Goal: Book appointment/travel/reservation

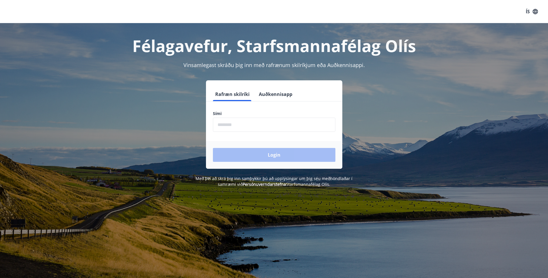
click at [265, 126] on input "phone" at bounding box center [274, 124] width 122 height 14
type input "********"
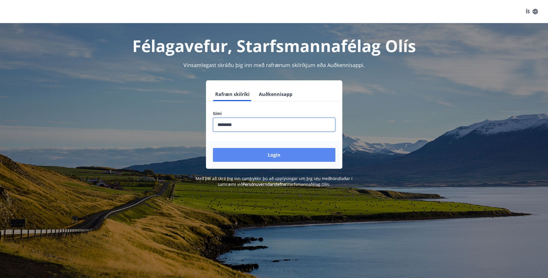
click at [276, 156] on button "Login" at bounding box center [274, 155] width 122 height 14
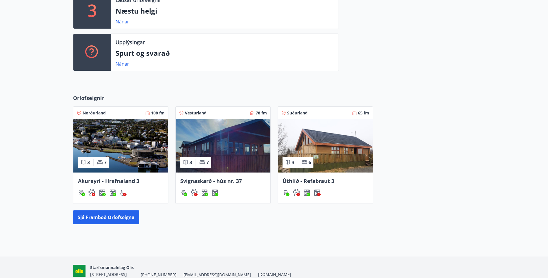
scroll to position [173, 0]
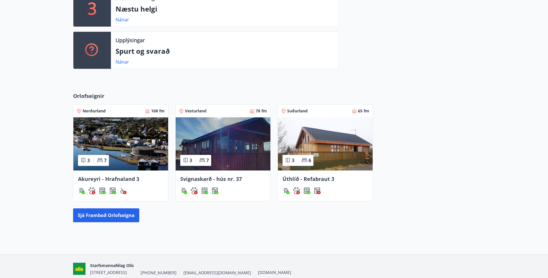
click at [299, 143] on img at bounding box center [325, 143] width 95 height 53
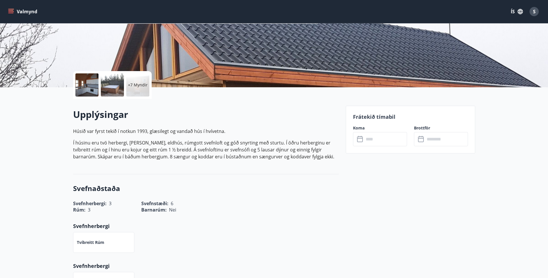
scroll to position [87, 0]
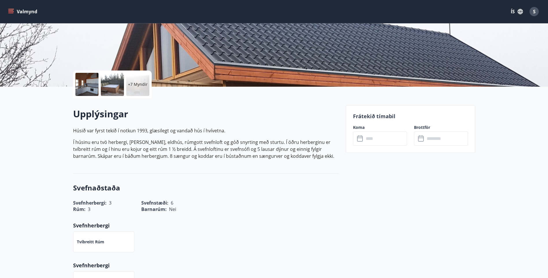
click at [389, 137] on input "text" at bounding box center [385, 138] width 43 height 14
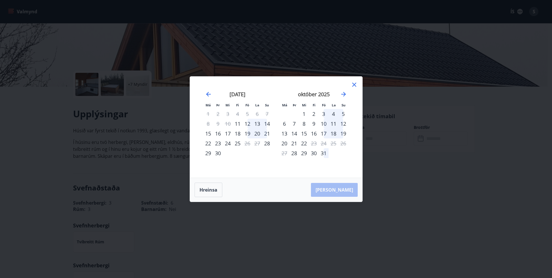
click at [354, 86] on icon at bounding box center [354, 84] width 7 height 7
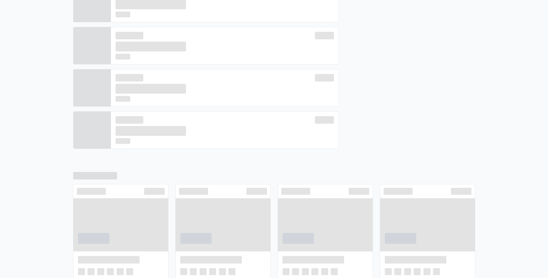
scroll to position [178, 0]
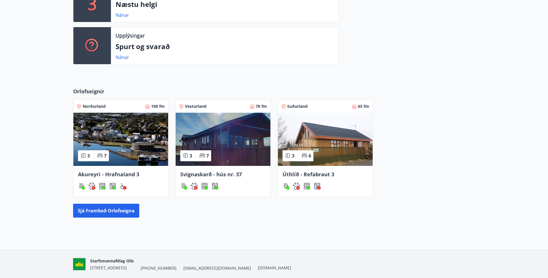
click at [226, 138] on img at bounding box center [223, 139] width 95 height 53
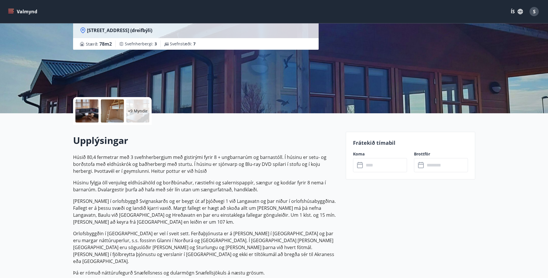
scroll to position [87, 0]
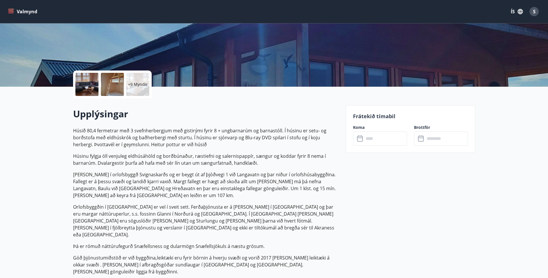
click at [382, 139] on input "text" at bounding box center [385, 138] width 43 height 14
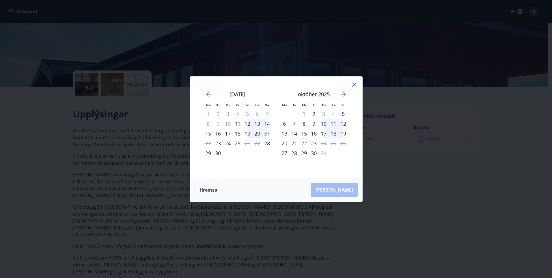
click at [353, 83] on icon at bounding box center [354, 85] width 4 height 4
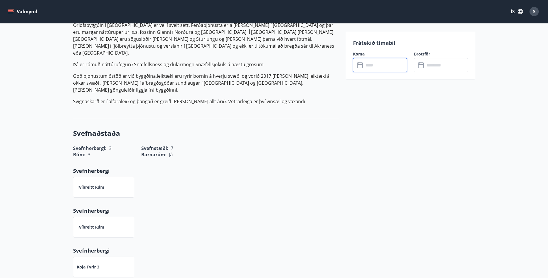
scroll to position [260, 0]
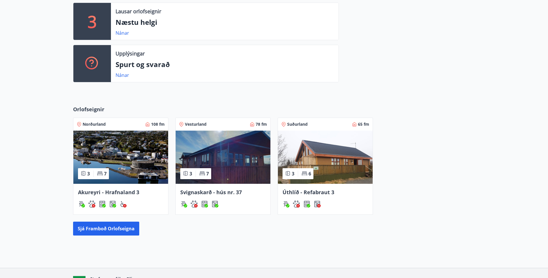
scroll to position [198, 0]
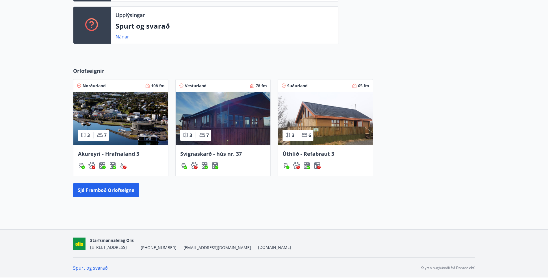
click at [323, 120] on img at bounding box center [325, 118] width 95 height 53
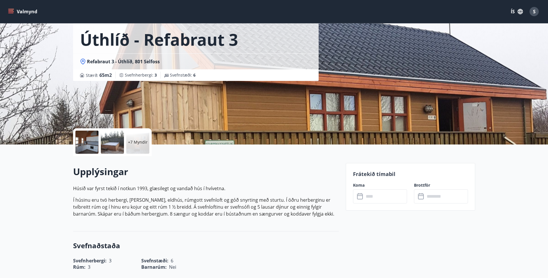
scroll to position [87, 0]
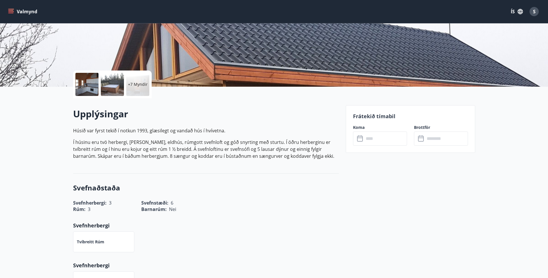
click at [365, 137] on input "text" at bounding box center [385, 138] width 43 height 14
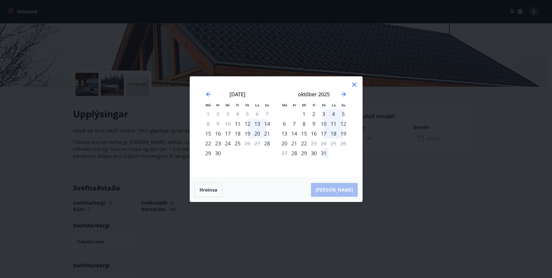
click at [248, 131] on div "19" at bounding box center [247, 133] width 10 height 10
click at [257, 132] on div "20" at bounding box center [257, 133] width 10 height 10
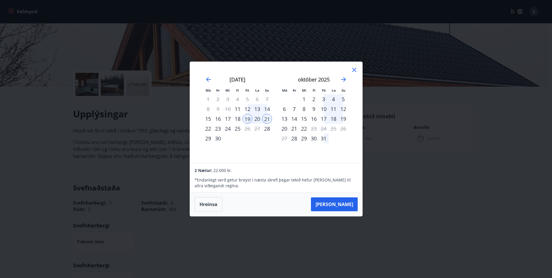
click at [354, 68] on icon at bounding box center [354, 69] width 7 height 7
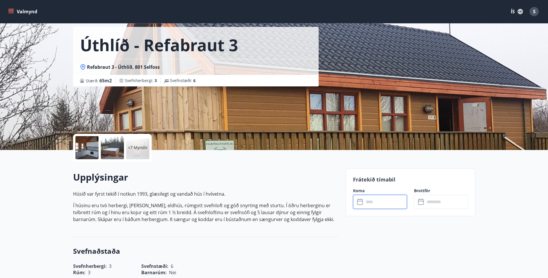
scroll to position [0, 0]
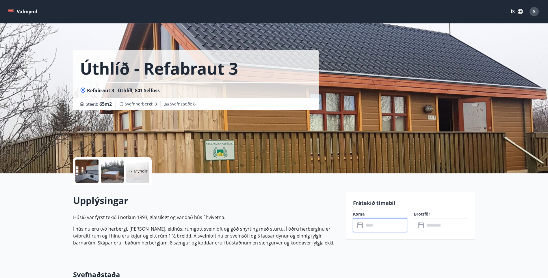
scroll to position [198, 0]
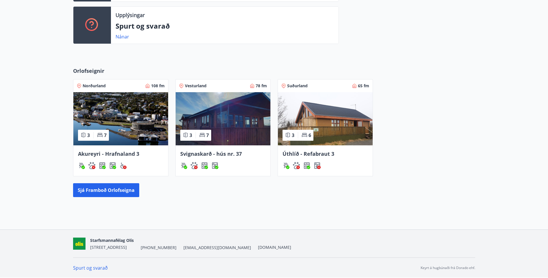
click at [233, 111] on img at bounding box center [223, 118] width 95 height 53
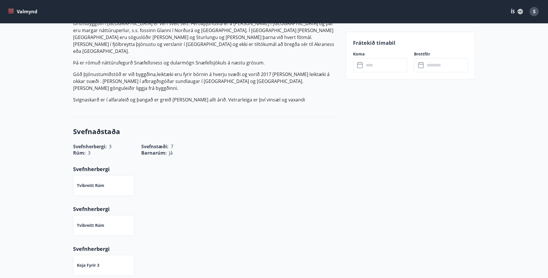
scroll to position [260, 0]
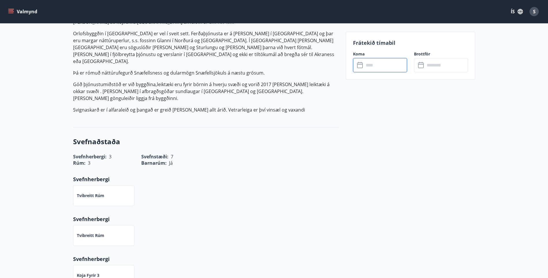
click at [380, 66] on input "text" at bounding box center [385, 65] width 43 height 14
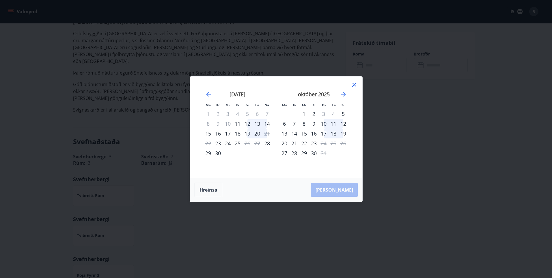
click at [500, 24] on div "Má Þr Mi Fi Fö La Su Má Þr Mi Fi Fö La Su ágúst 2025 1 2 3 4 5 6 7 8 9 10 11 12…" at bounding box center [276, 139] width 552 height 278
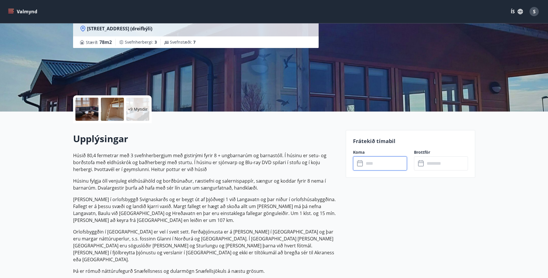
scroll to position [58, 0]
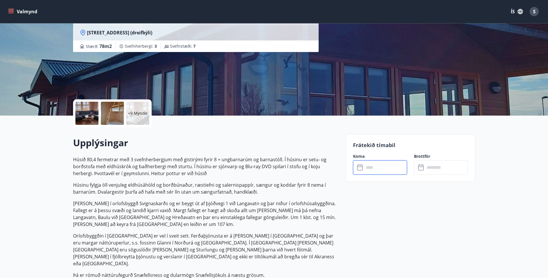
click at [371, 168] on input "text" at bounding box center [385, 167] width 43 height 14
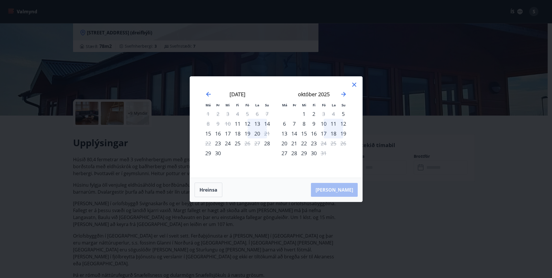
click at [352, 83] on icon at bounding box center [354, 85] width 4 height 4
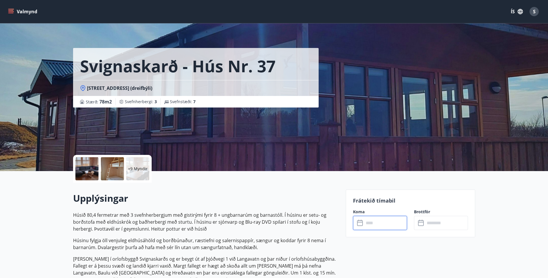
scroll to position [0, 0]
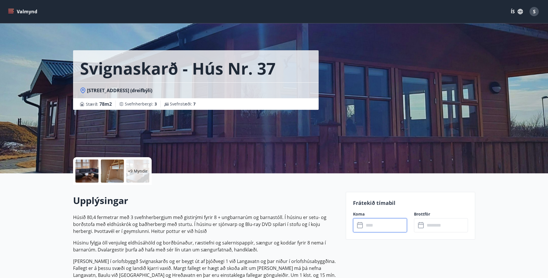
scroll to position [198, 0]
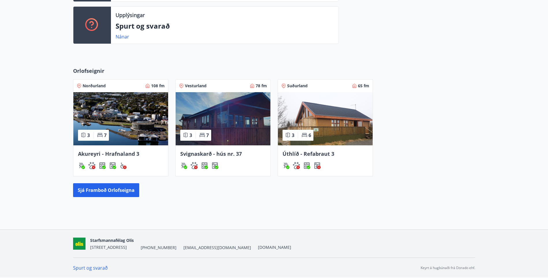
click at [319, 122] on img at bounding box center [325, 118] width 95 height 53
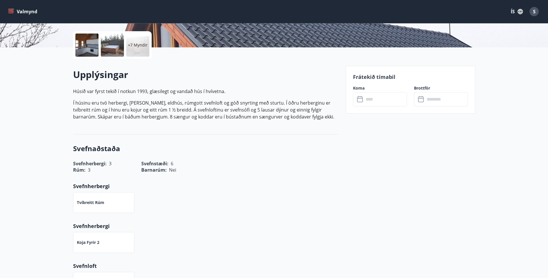
scroll to position [115, 0]
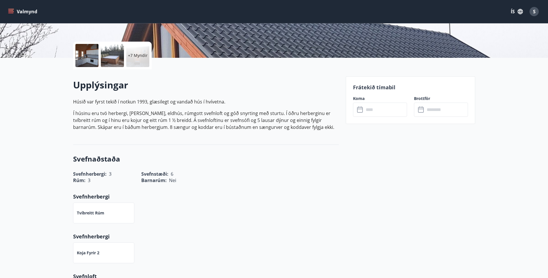
click at [369, 110] on input "text" at bounding box center [385, 109] width 43 height 14
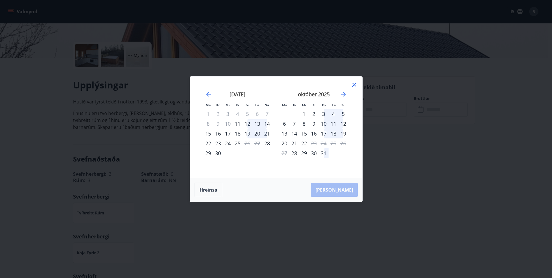
click at [249, 134] on div "19" at bounding box center [247, 133] width 10 height 10
click at [257, 133] on div "20" at bounding box center [257, 133] width 10 height 10
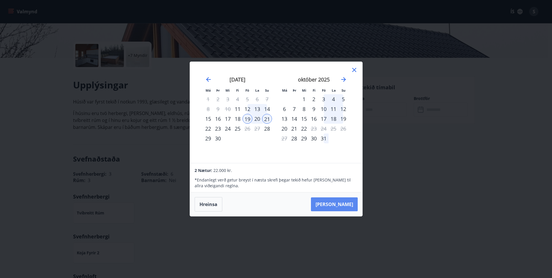
click at [348, 203] on button "Taka Frá" at bounding box center [334, 204] width 47 height 14
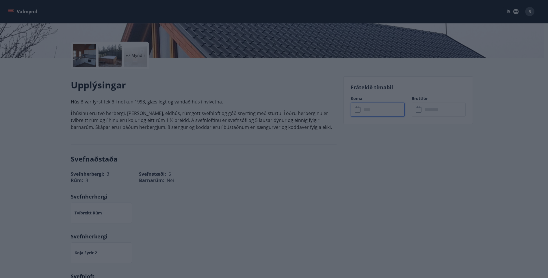
type input "******"
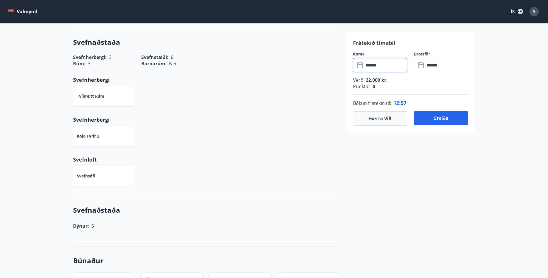
scroll to position [231, 0]
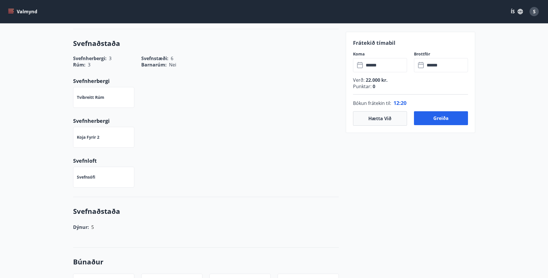
click at [241, 186] on div "Svefnsófi" at bounding box center [202, 174] width 273 height 28
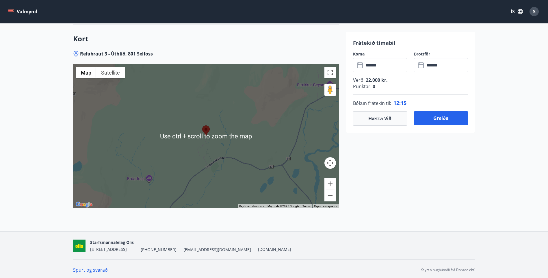
scroll to position [731, 0]
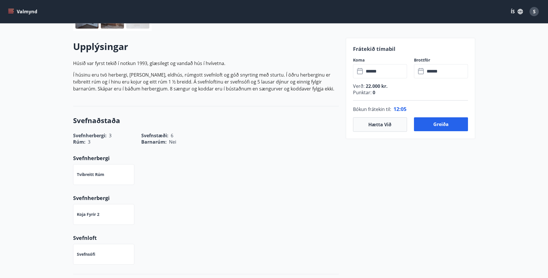
scroll to position [153, 0]
click at [440, 125] on button "Greiða" at bounding box center [441, 125] width 54 height 14
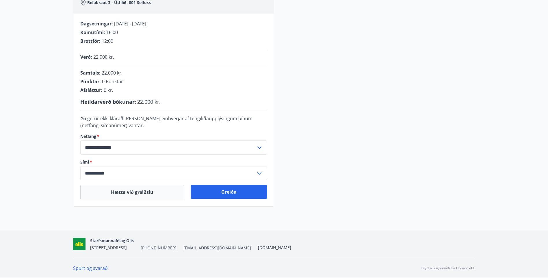
scroll to position [104, 0]
click at [229, 191] on button "Greiða" at bounding box center [229, 191] width 76 height 14
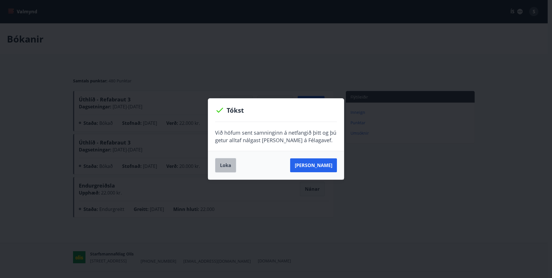
click at [226, 166] on button "Loka" at bounding box center [225, 165] width 21 height 14
